Goal: Information Seeking & Learning: Learn about a topic

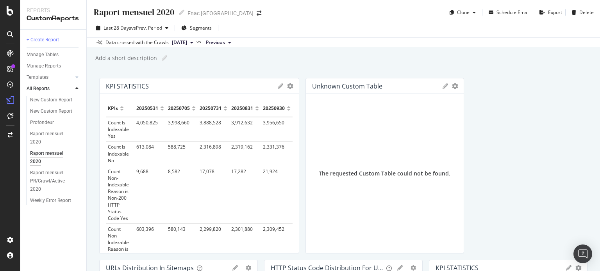
click at [187, 43] on span "[DATE]" at bounding box center [179, 42] width 15 height 7
click at [331, 54] on div "Add a short description Add a short description" at bounding box center [346, 58] width 505 height 12
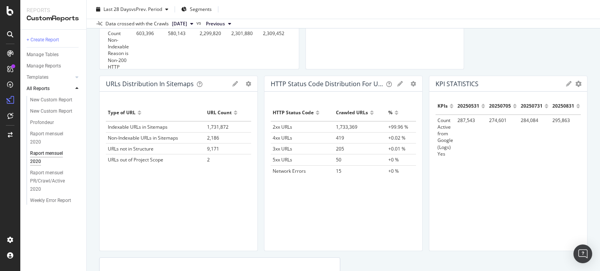
scroll to position [156, 0]
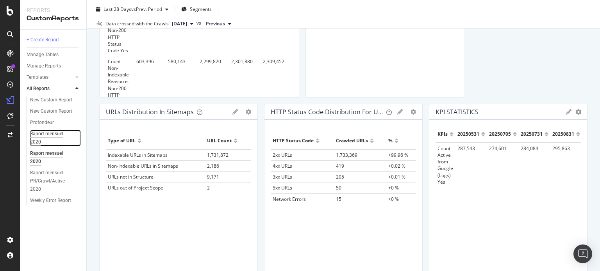
click at [53, 140] on div "Raport mensuel 2020" at bounding box center [51, 138] width 43 height 16
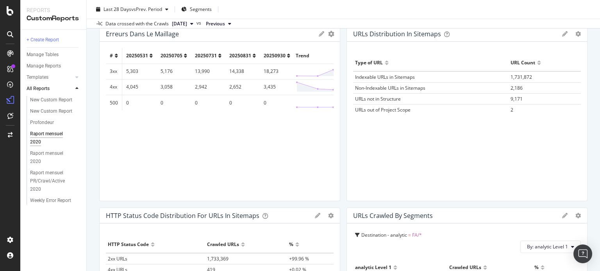
scroll to position [195, 0]
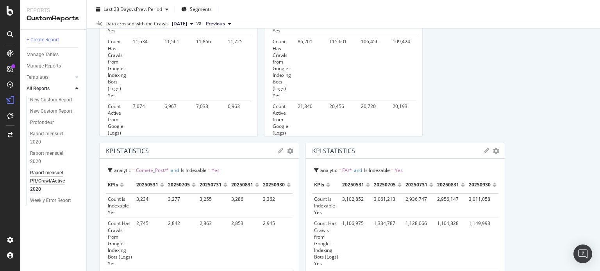
scroll to position [195, 0]
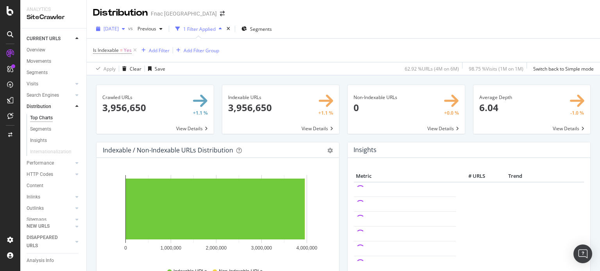
click at [125, 28] on icon "button" at bounding box center [123, 29] width 3 height 5
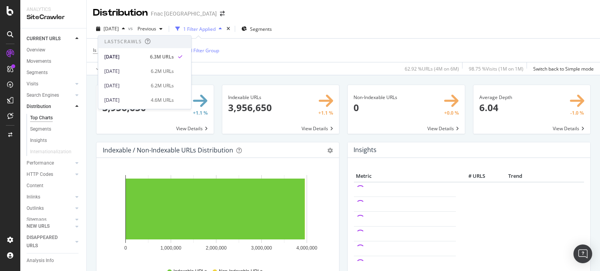
click at [367, 45] on div "Is Indexable = Yes Add Filter Add Filter Group" at bounding box center [343, 50] width 500 height 23
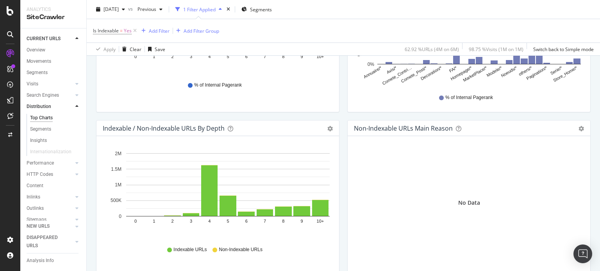
scroll to position [351, 0]
click at [323, 128] on div "Bar (by Value) Bar (by Percentage) Table Export as CSV Add to Custom Report" at bounding box center [325, 129] width 13 height 8
click at [323, 129] on div "Bar (by Value) Bar (by Percentage) Table Export as CSV Add to Custom Report" at bounding box center [325, 129] width 13 height 8
click at [327, 129] on icon "gear" at bounding box center [329, 128] width 5 height 5
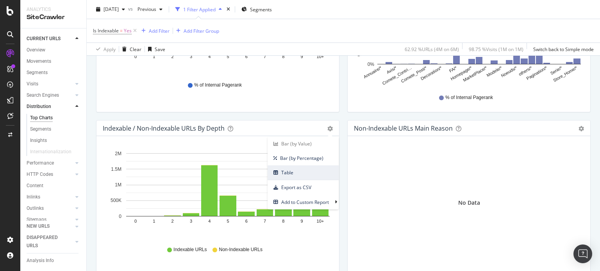
click at [306, 176] on span "Table" at bounding box center [302, 172] width 71 height 11
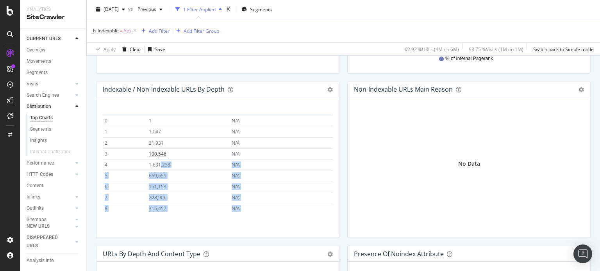
scroll to position [0, 0]
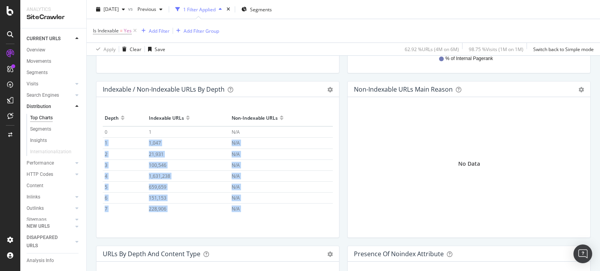
drag, startPoint x: 266, startPoint y: 245, endPoint x: 103, endPoint y: 142, distance: 192.3
click at [103, 142] on tbody "0 1 N/A 1 1,047 N/A 2 21,931 N/A 3 100,546 N/A 4 1,631,238 N/A 5 659,659 N/A 6 …" at bounding box center [218, 186] width 230 height 121
copy tbody "1 1,047 N/A 2 21,931 N/A 3 100,546 N/A 4 1,631,238 N/A 5 659,659 N/A 6 151,153 …"
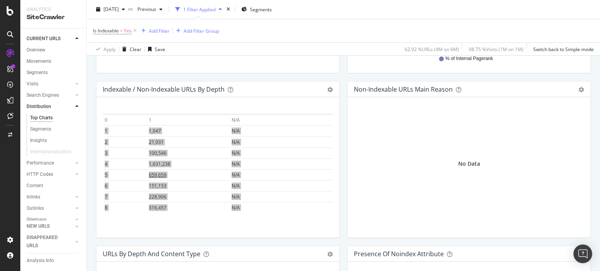
scroll to position [33, 0]
